Goal: Task Accomplishment & Management: Manage account settings

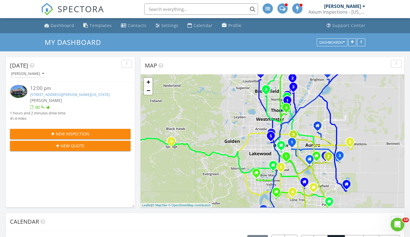
click at [85, 90] on div "12:00 pm" at bounding box center [75, 88] width 90 height 7
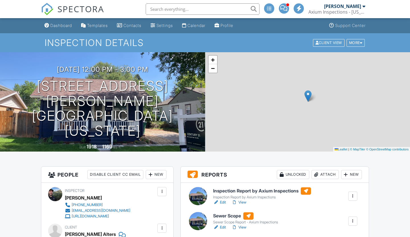
click at [223, 202] on link "Edit" at bounding box center [219, 203] width 13 height 6
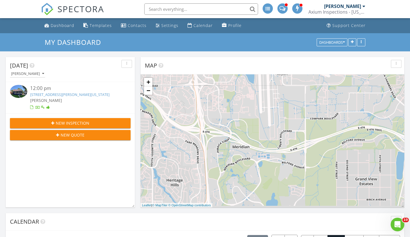
click at [103, 96] on link "[STREET_ADDRESS][PERSON_NAME][US_STATE]" at bounding box center [69, 94] width 79 height 5
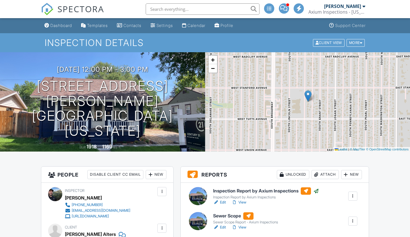
scroll to position [84, 0]
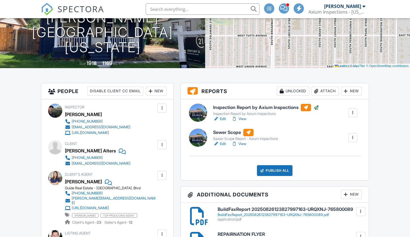
click at [271, 167] on div "Publish All" at bounding box center [275, 170] width 36 height 11
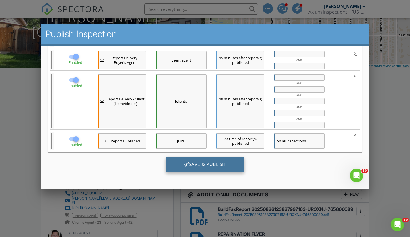
scroll to position [0, 0]
click at [202, 163] on div "Save & Publish" at bounding box center [205, 164] width 78 height 15
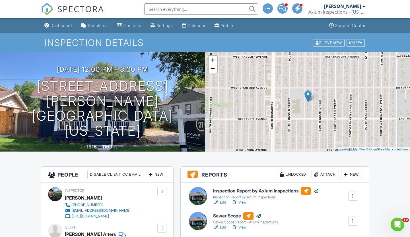
click at [48, 25] on div "Dashboard" at bounding box center [46, 25] width 5 height 5
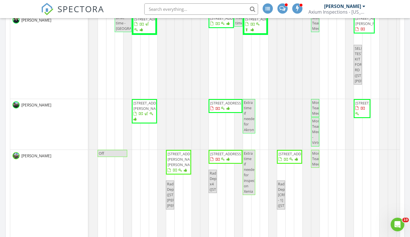
scroll to position [103, 0]
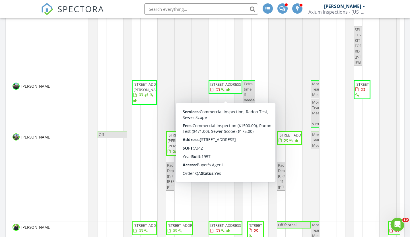
click at [221, 87] on span "1129 Akron St, Aurora 80010" at bounding box center [226, 84] width 32 height 5
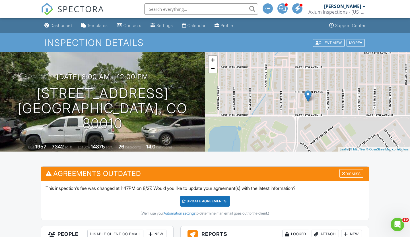
click at [65, 26] on div "Dashboard" at bounding box center [61, 25] width 22 height 5
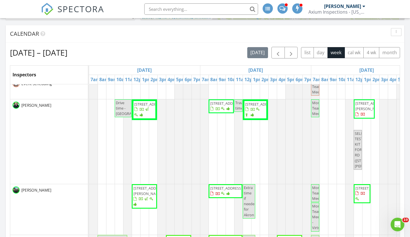
scroll to position [94, 0]
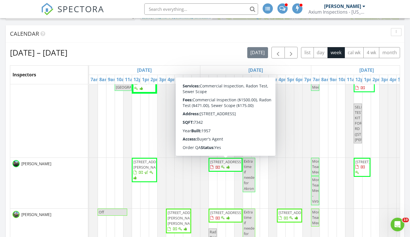
click at [231, 165] on span "[STREET_ADDRESS]" at bounding box center [226, 161] width 32 height 5
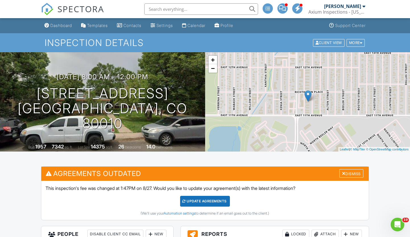
click at [62, 25] on div "Dashboard" at bounding box center [61, 25] width 22 height 5
